Goal: Information Seeking & Learning: Learn about a topic

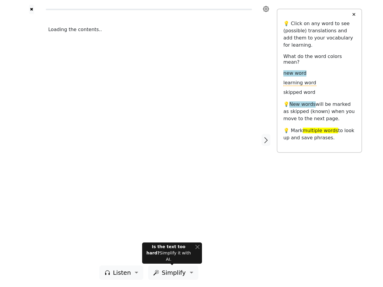
click at [191, 143] on div "Loading the contents.." at bounding box center [148, 139] width 213 height 251
click at [266, 9] on icon at bounding box center [266, 9] width 6 height 6
click at [31, 140] on div at bounding box center [31, 139] width 21 height 251
click at [149, 140] on div "Loading the contents.." at bounding box center [148, 139] width 213 height 251
click at [266, 140] on icon "button" at bounding box center [265, 140] width 7 height 7
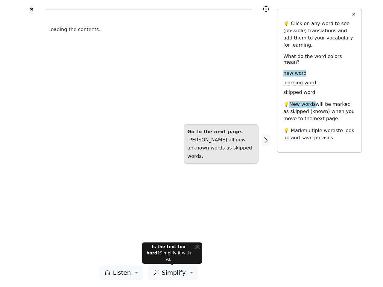
click at [123, 273] on span "Listen" at bounding box center [122, 272] width 18 height 9
click at [172, 273] on span "Simplify" at bounding box center [173, 272] width 24 height 9
click at [353, 15] on button "✕" at bounding box center [353, 14] width 11 height 11
